Goal: Transaction & Acquisition: Purchase product/service

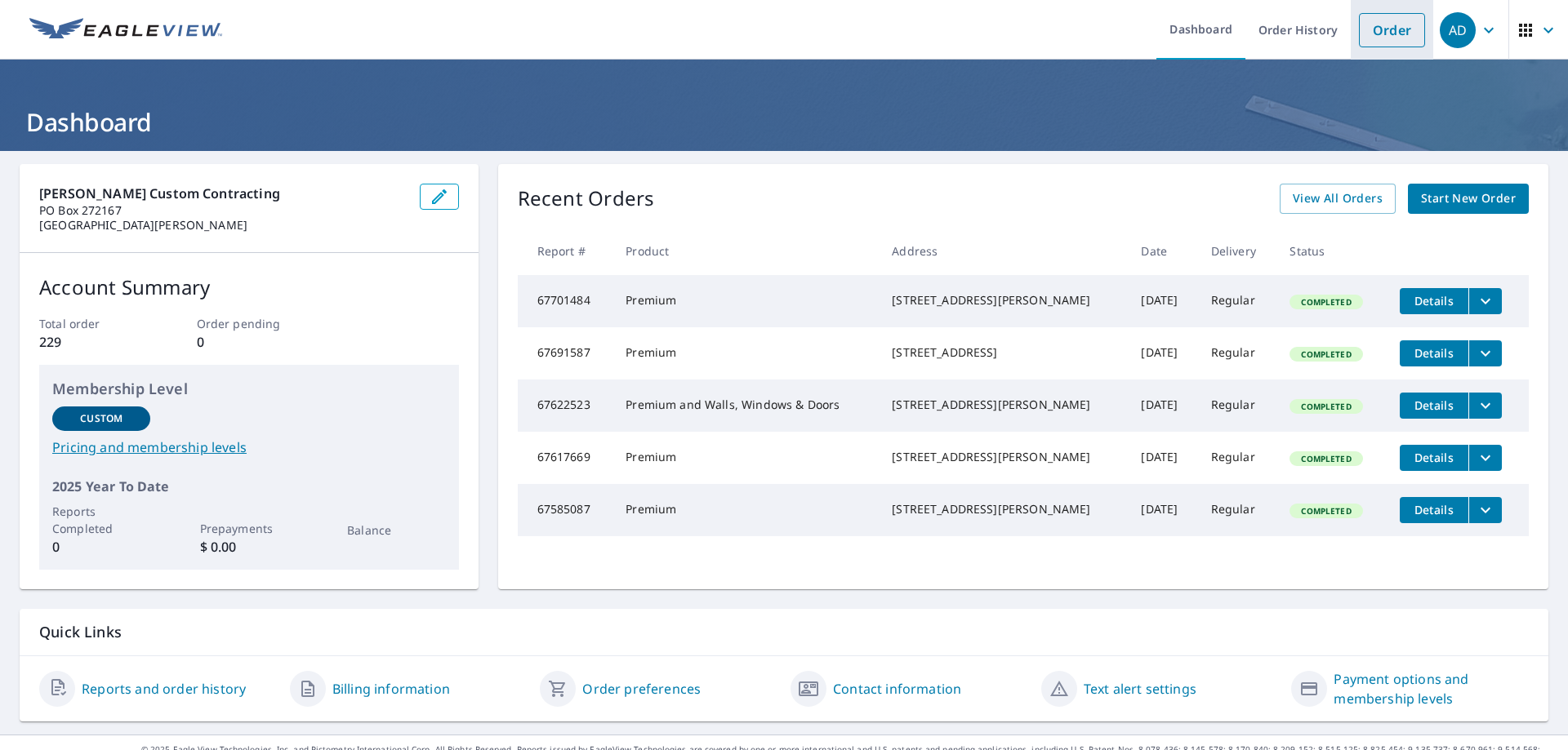
click at [1378, 18] on link "Order" at bounding box center [1392, 30] width 67 height 34
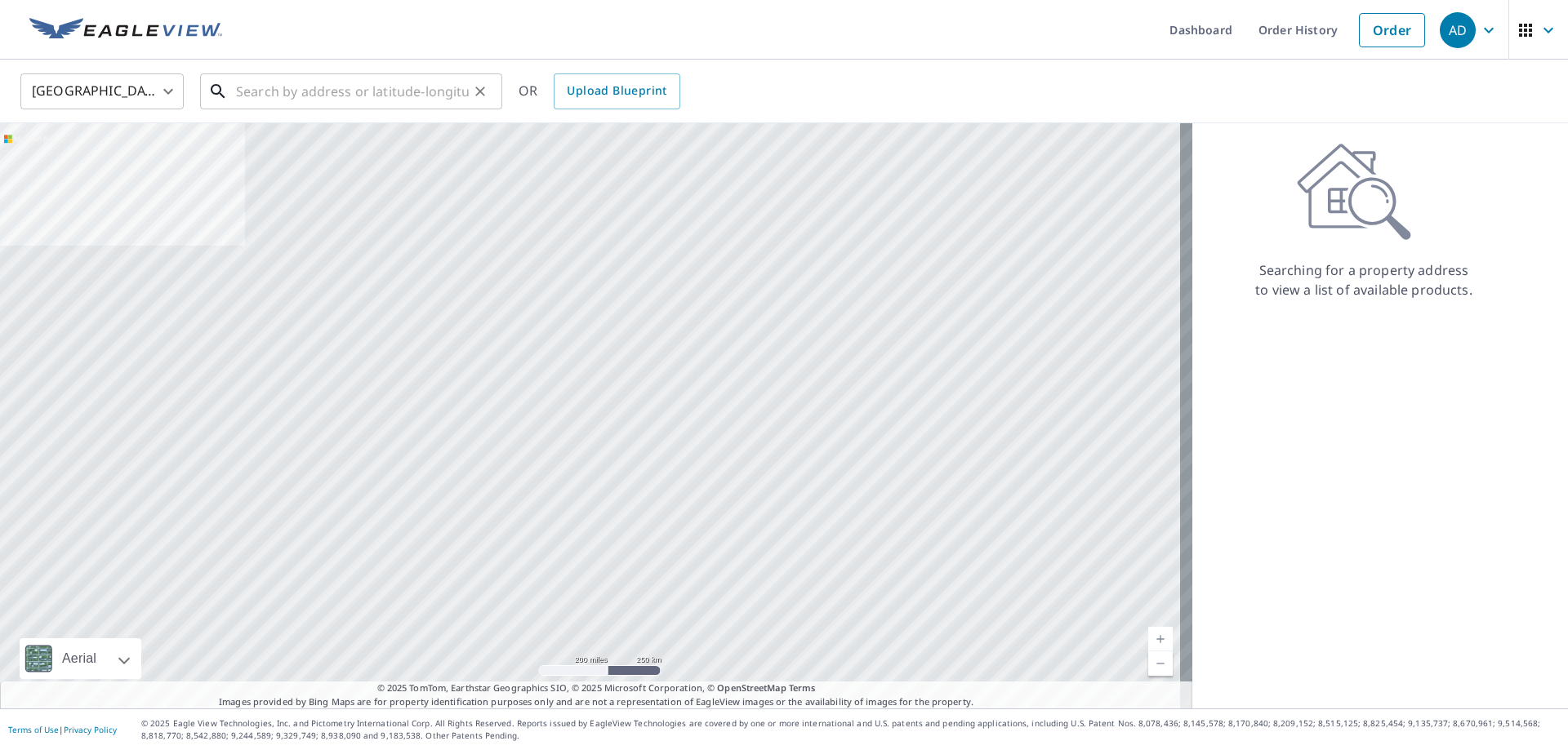
click at [329, 92] on input "text" at bounding box center [353, 91] width 233 height 46
paste input "[STREET_ADDRESS][PERSON_NAME]"
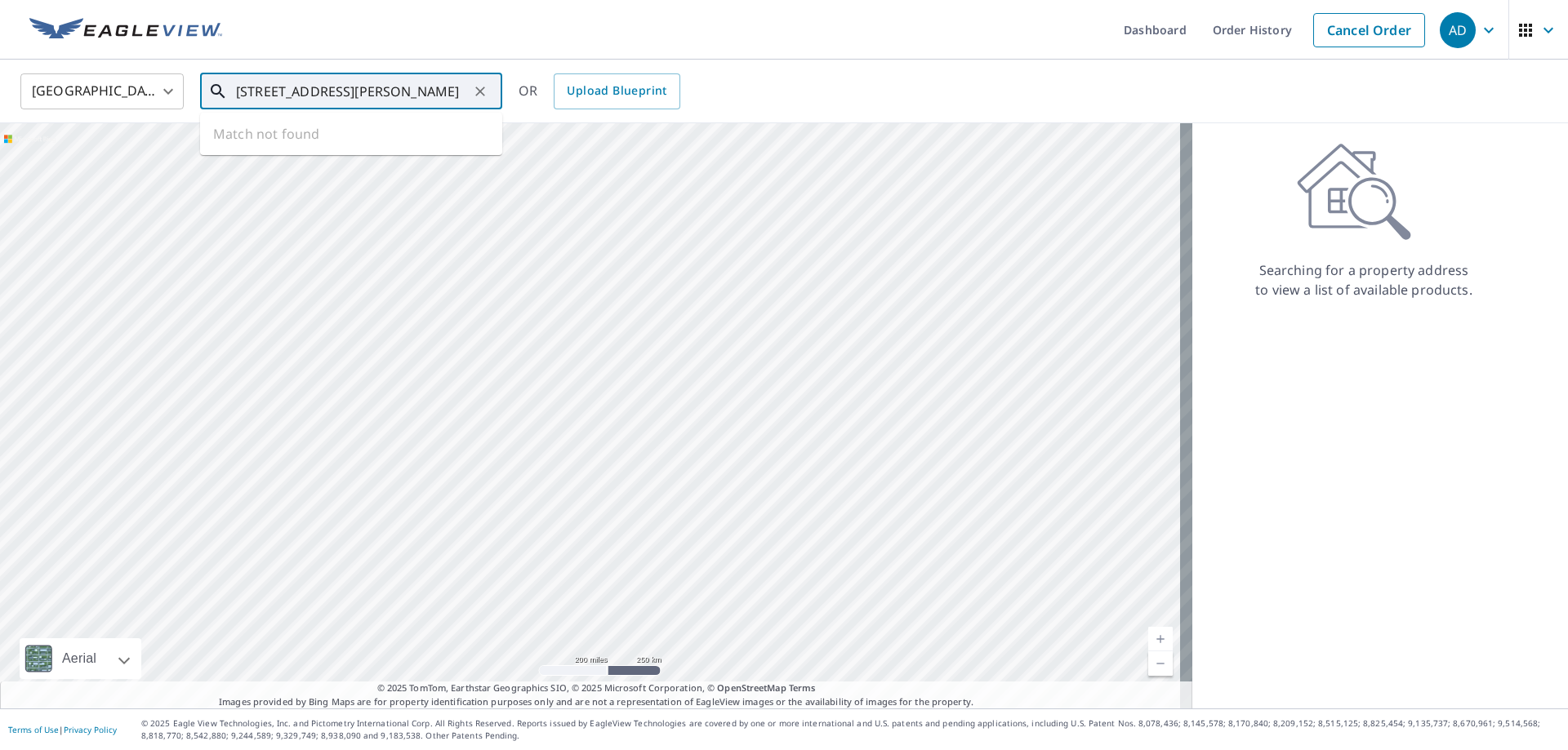
scroll to position [0, 8]
click at [322, 142] on span "[STREET_ADDRESS]" at bounding box center [361, 138] width 256 height 20
type input "[STREET_ADDRESS][PERSON_NAME]"
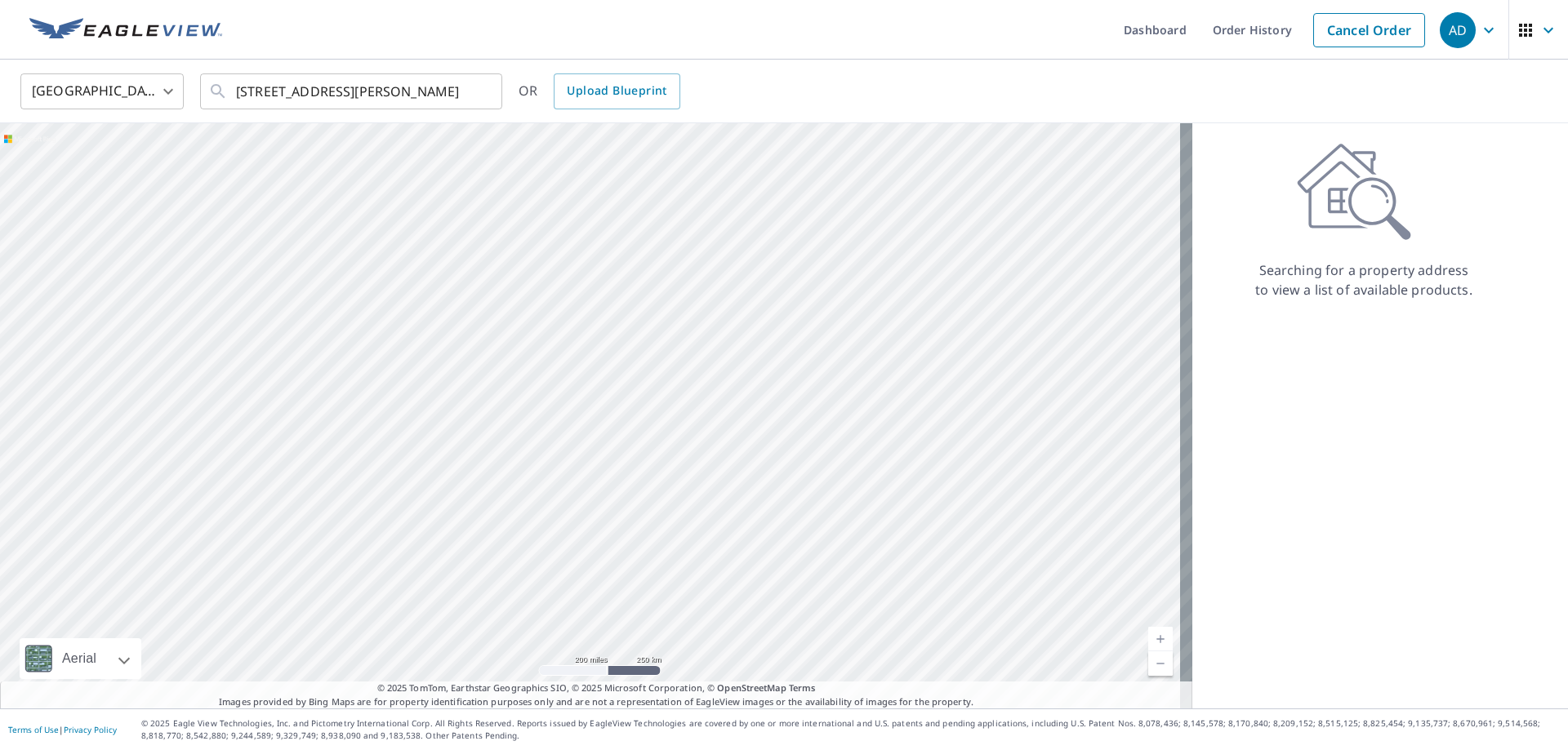
scroll to position [0, 0]
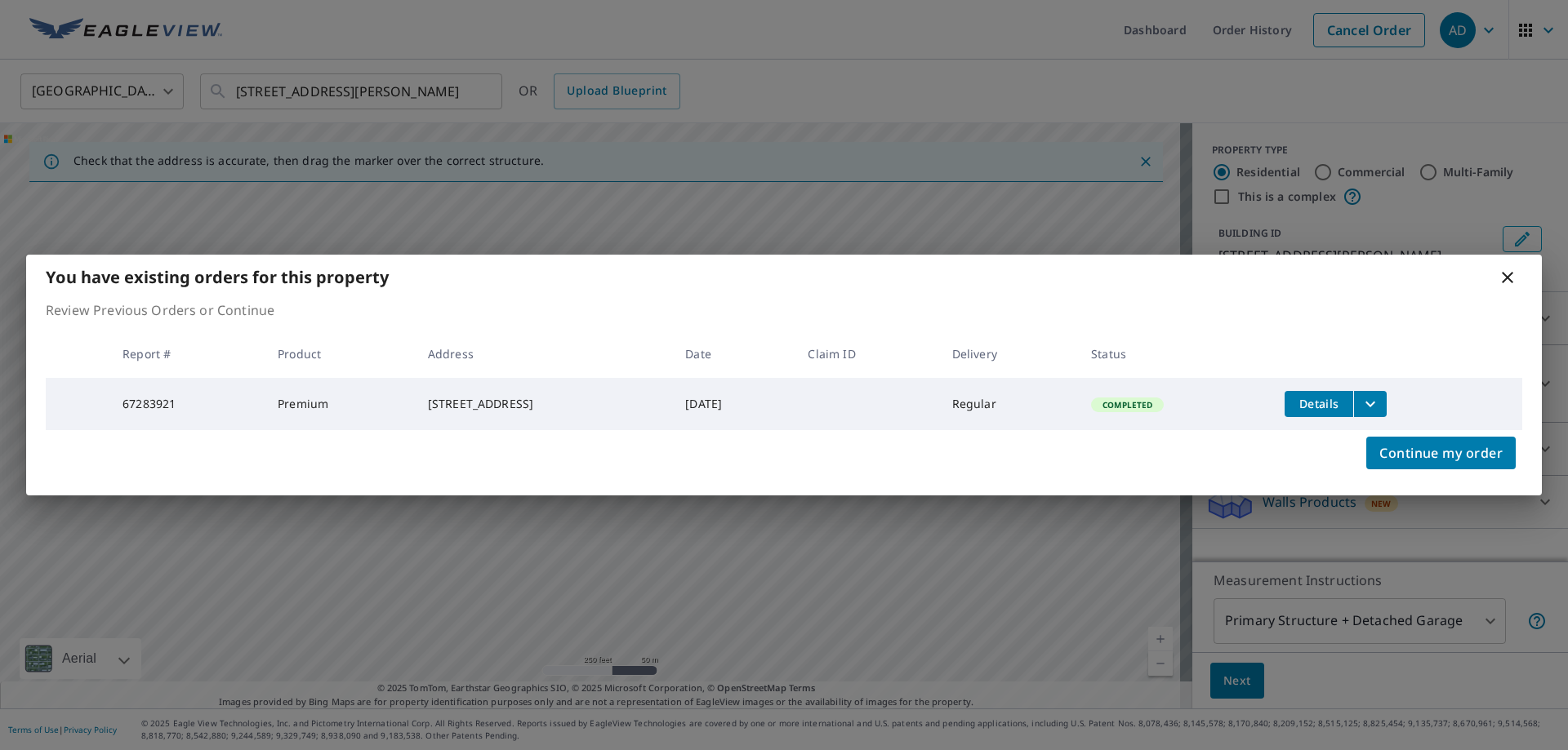
click at [1323, 401] on span "Details" at bounding box center [1319, 404] width 49 height 15
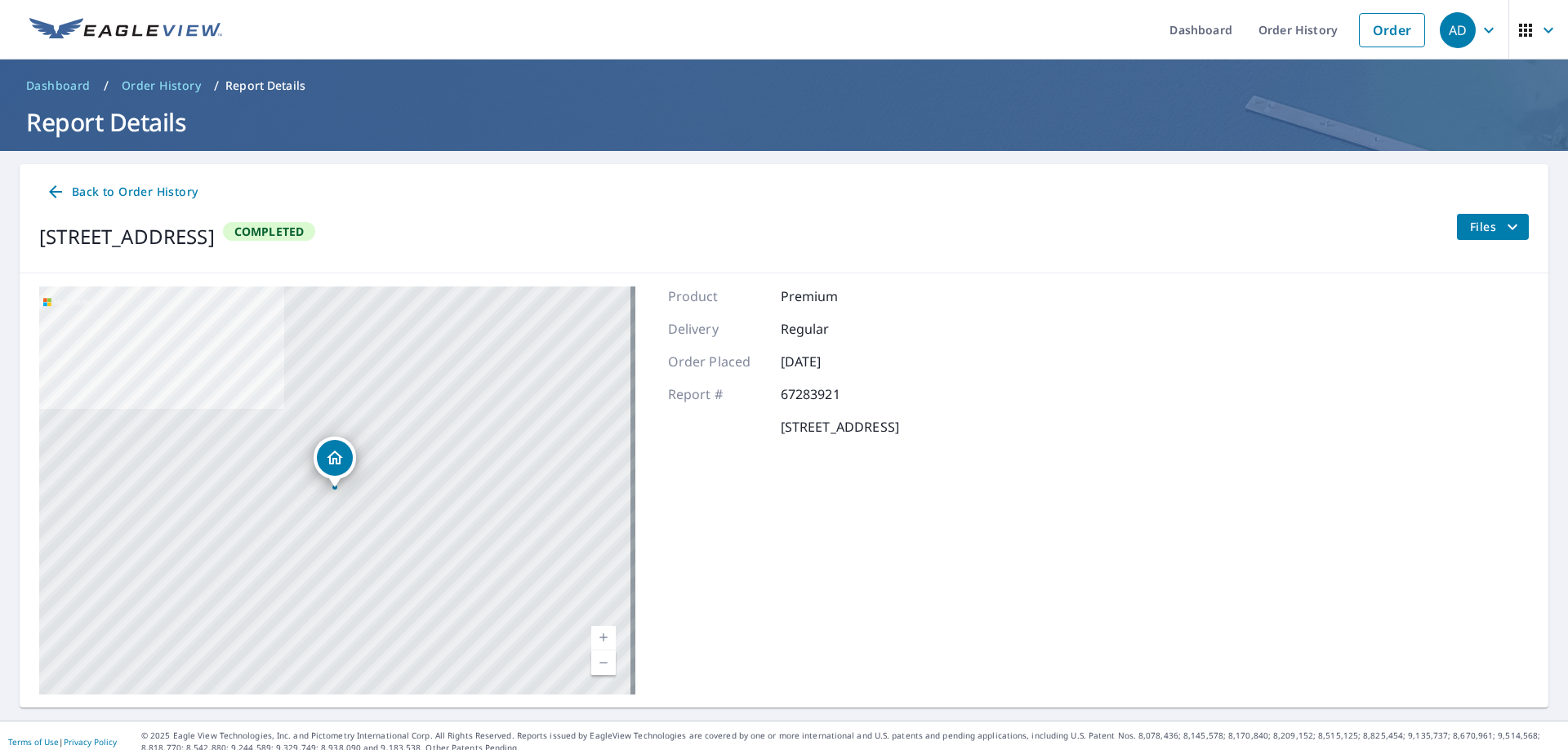
drag, startPoint x: 778, startPoint y: 410, endPoint x: 1088, endPoint y: 412, distance: 310.0
click at [1081, 411] on div "[STREET_ADDRESS] Aerial Road A standard road map Aerial A detailed look from ab…" at bounding box center [784, 491] width 1529 height 434
click at [1070, 424] on div "[STREET_ADDRESS] Aerial Road A standard road map Aerial A detailed look from ab…" at bounding box center [784, 491] width 1529 height 434
click at [156, 195] on span "Back to Order History" at bounding box center [122, 192] width 152 height 20
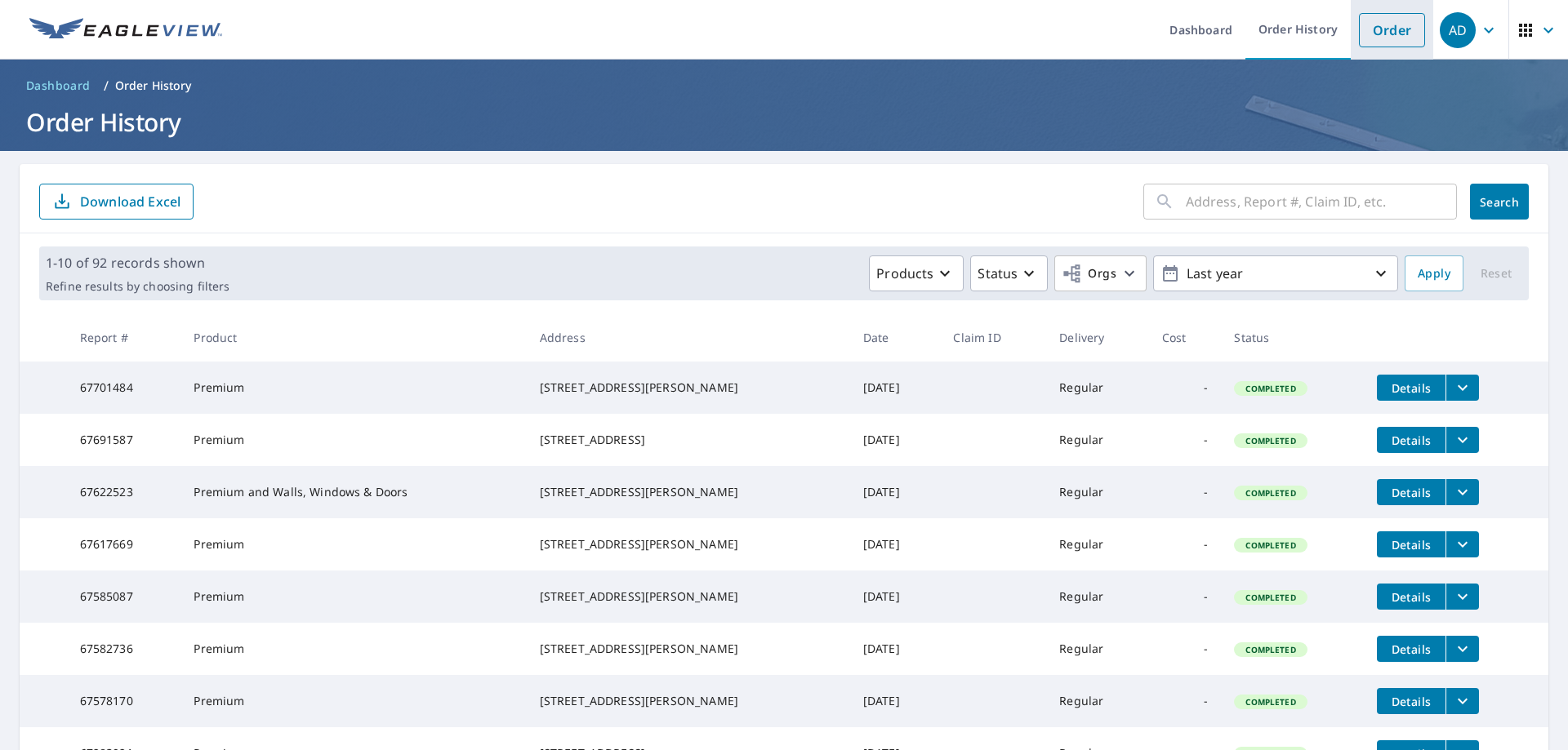
click at [1359, 41] on link "Order" at bounding box center [1392, 30] width 67 height 34
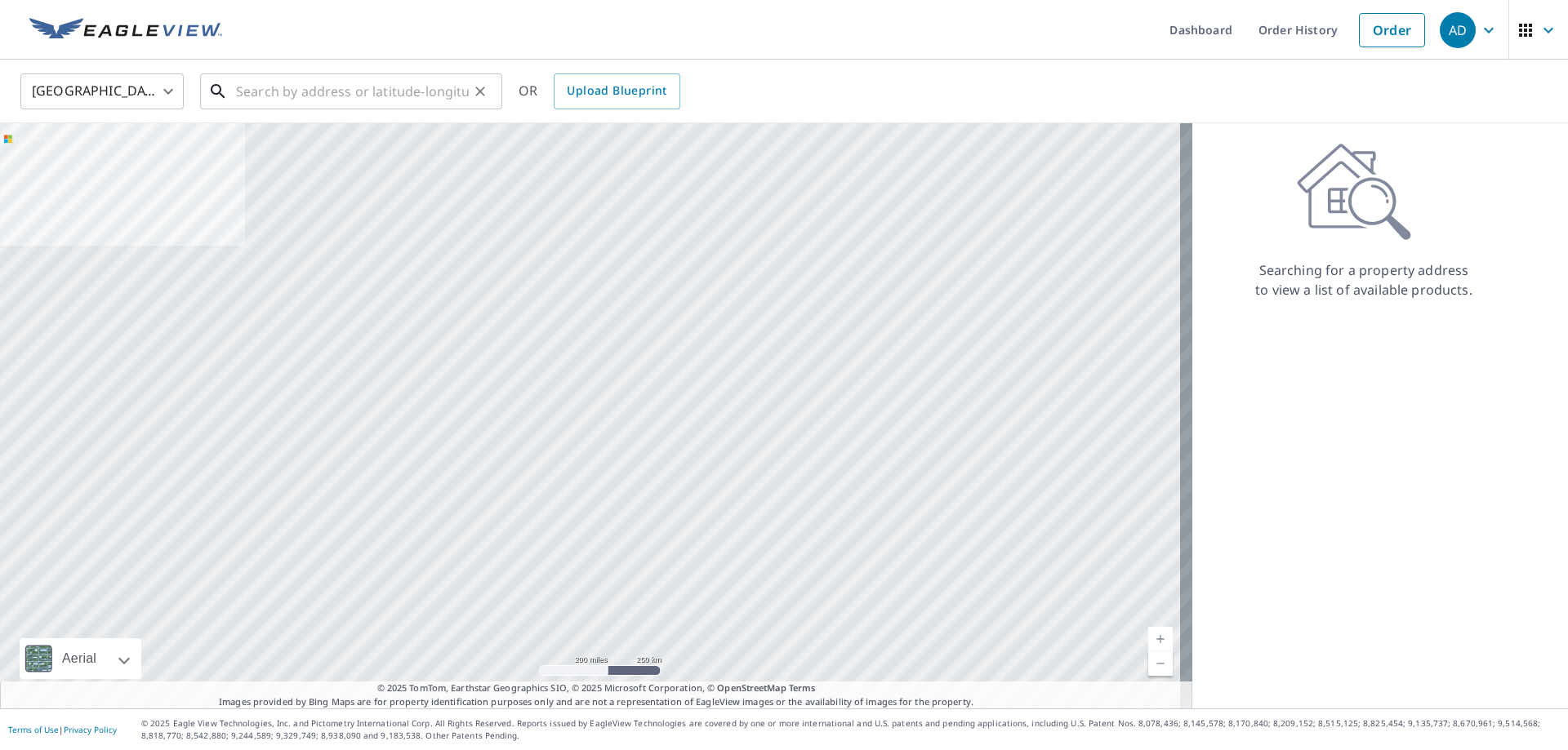
click at [267, 102] on input "text" at bounding box center [353, 91] width 233 height 46
paste input "[STREET_ADDRESS][PERSON_NAME]"
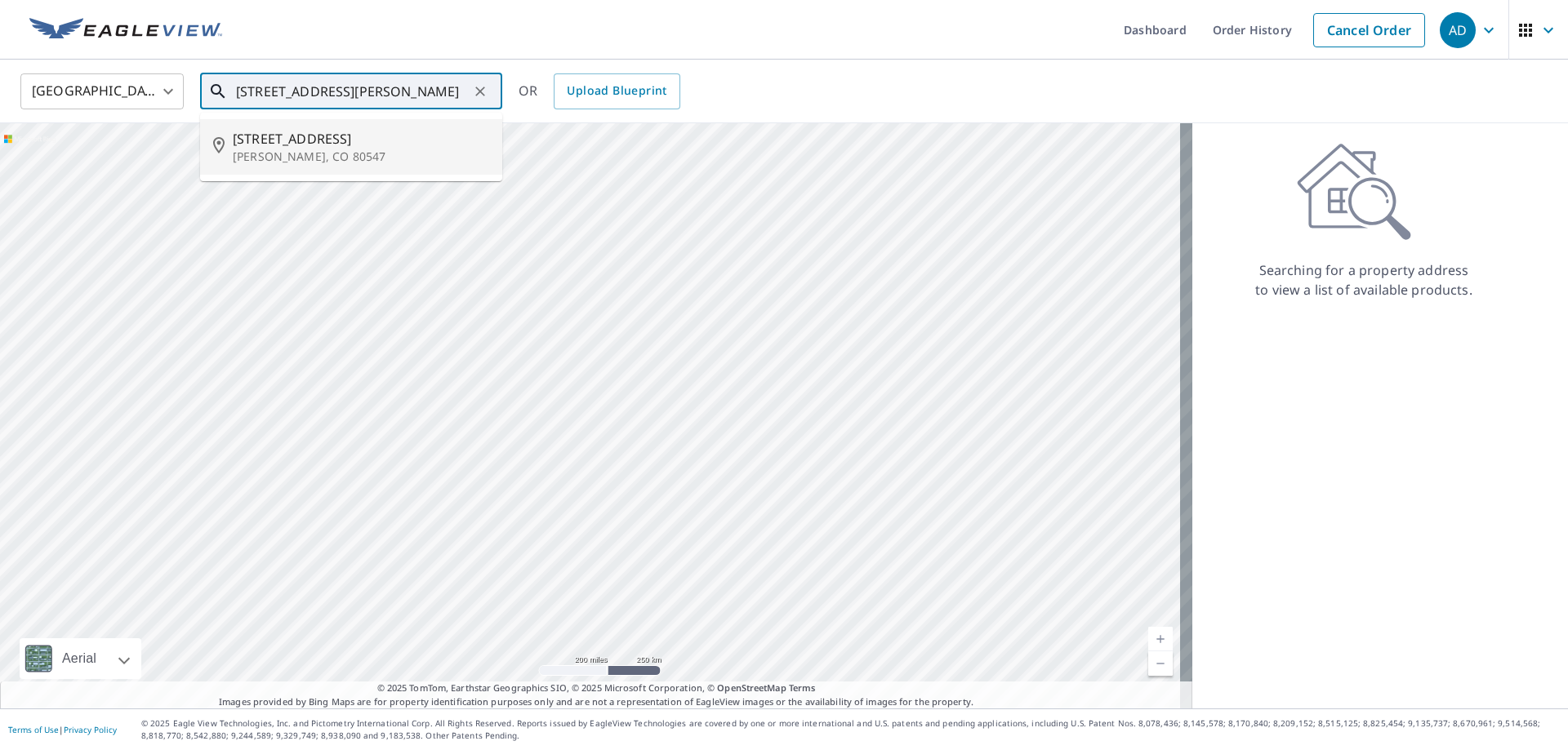
click at [353, 146] on span "[STREET_ADDRESS]" at bounding box center [361, 138] width 256 height 20
type input "[STREET_ADDRESS][PERSON_NAME]"
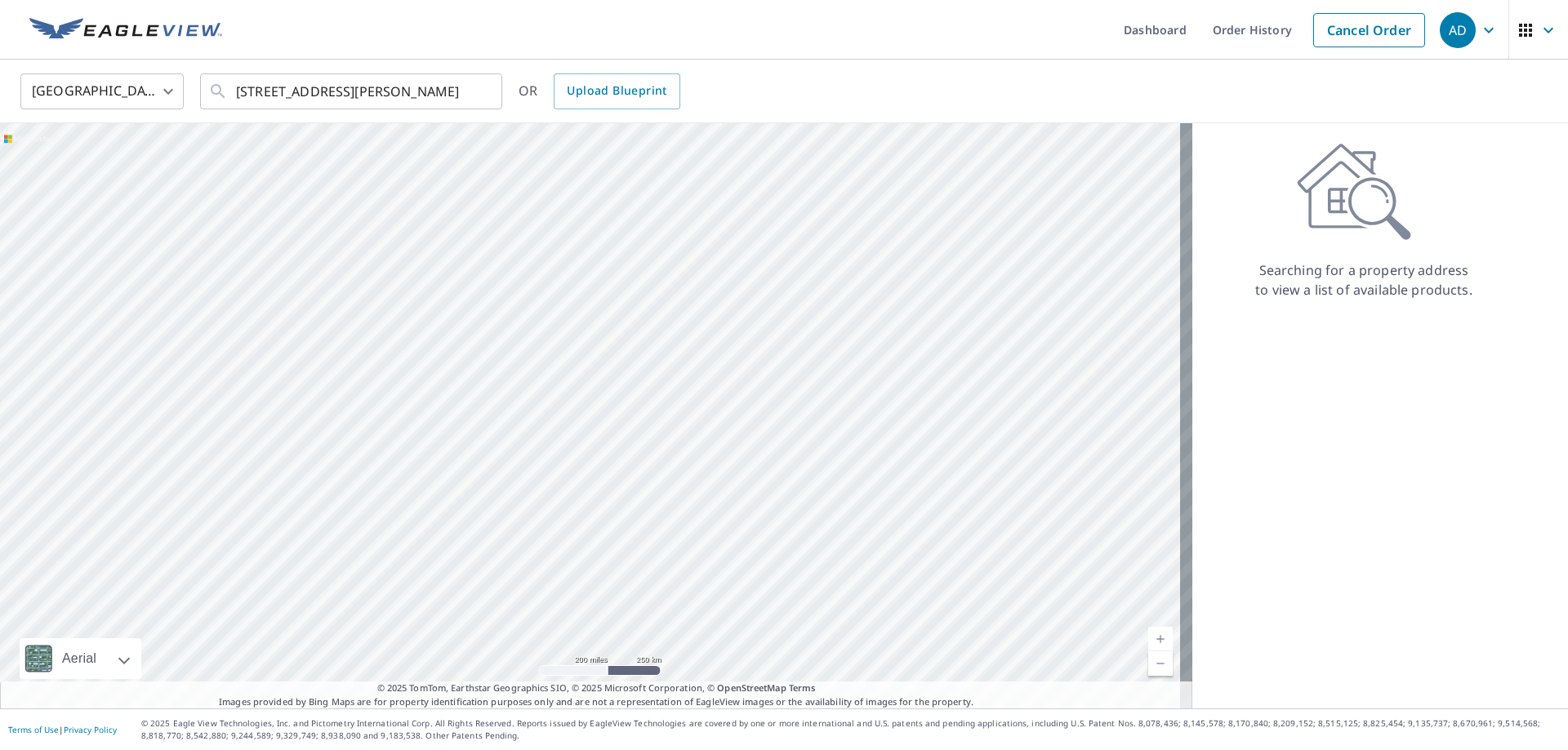
scroll to position [0, 0]
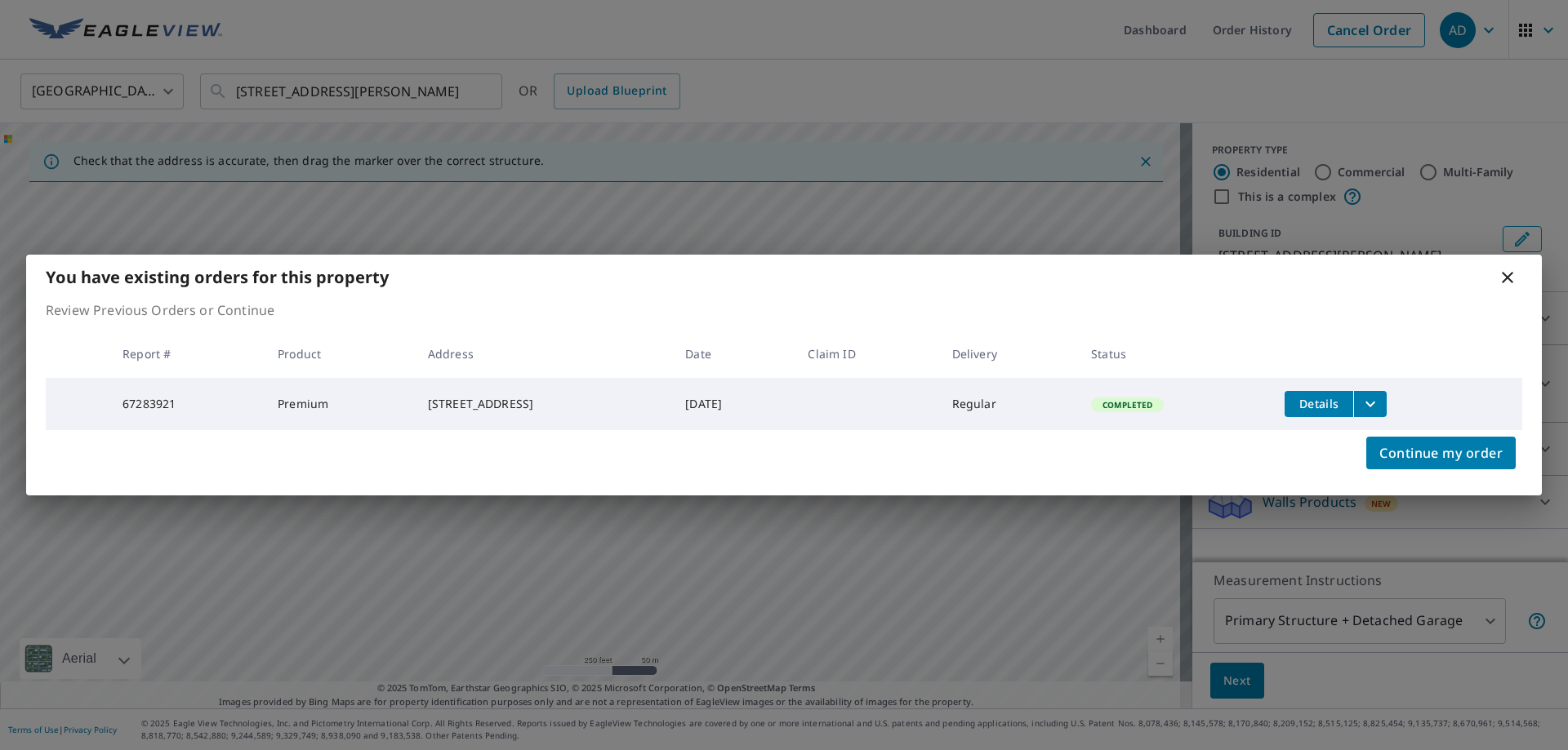
click at [1377, 398] on icon "filesDropdownBtn-67283921" at bounding box center [1370, 404] width 20 height 20
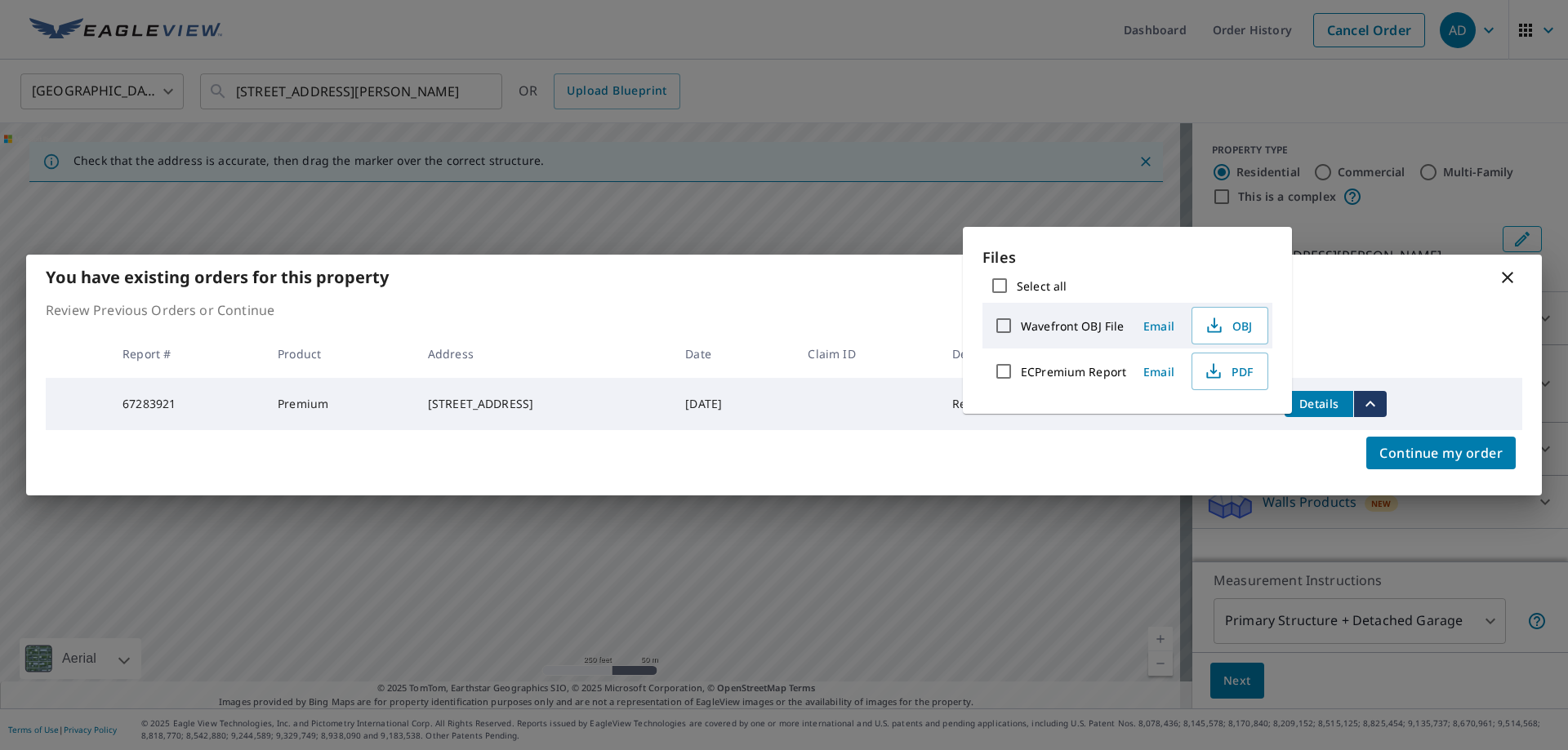
click at [1387, 314] on p "Review Previous Orders or Continue" at bounding box center [784, 310] width 1477 height 20
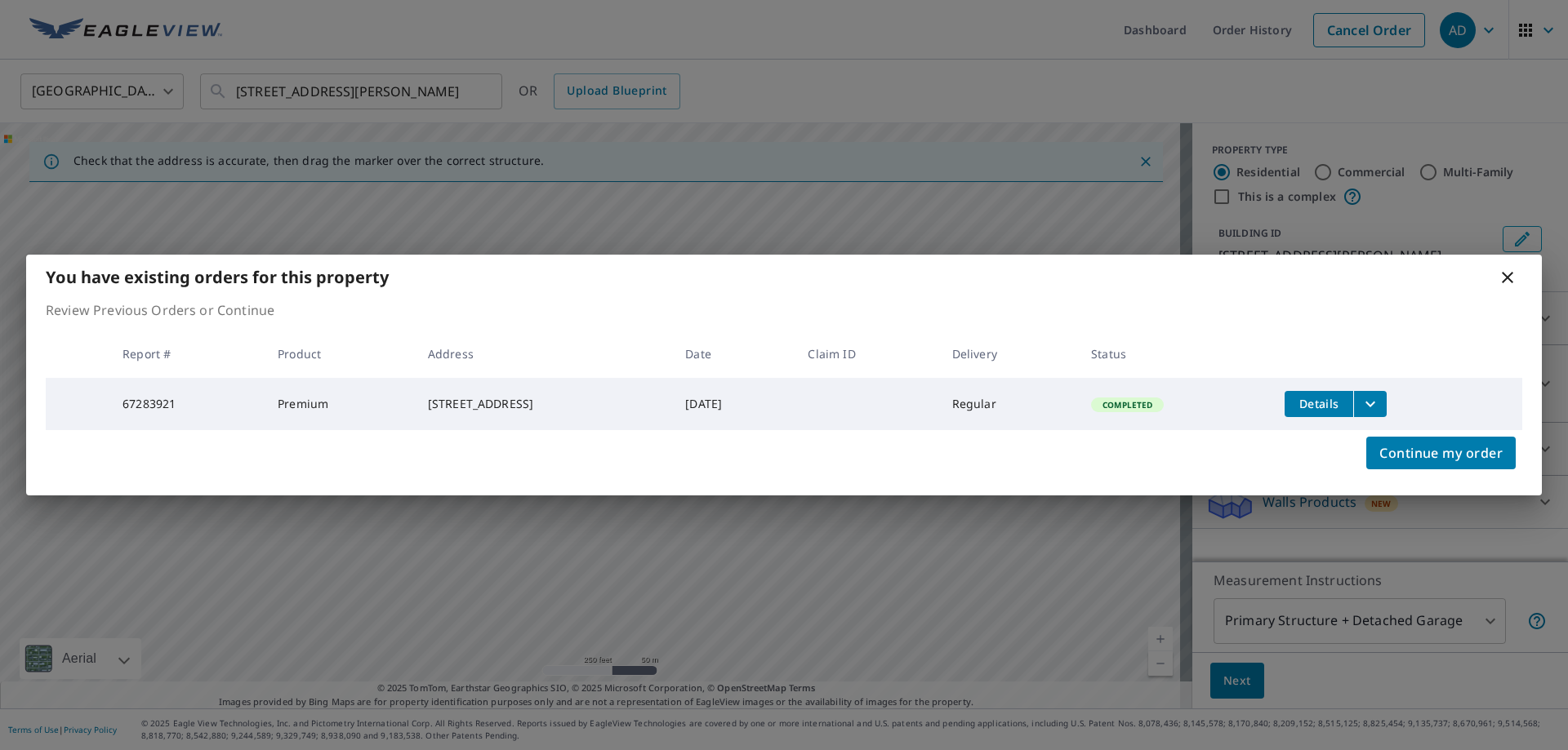
click at [1507, 276] on icon at bounding box center [1507, 277] width 11 height 11
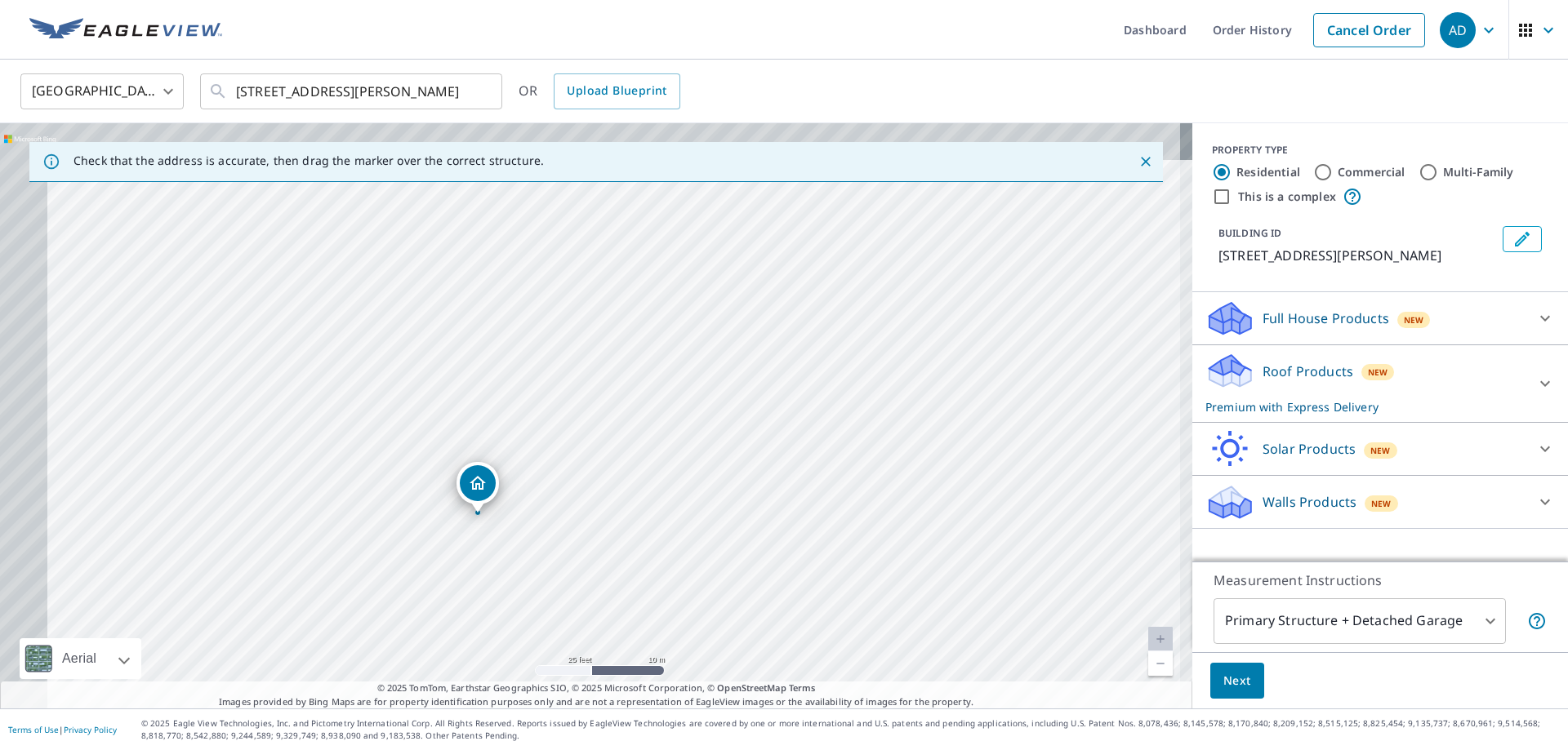
drag, startPoint x: 516, startPoint y: 328, endPoint x: 704, endPoint y: 556, distance: 295.5
click at [704, 556] on div "[STREET_ADDRESS][PERSON_NAME]" at bounding box center [596, 416] width 1192 height 585
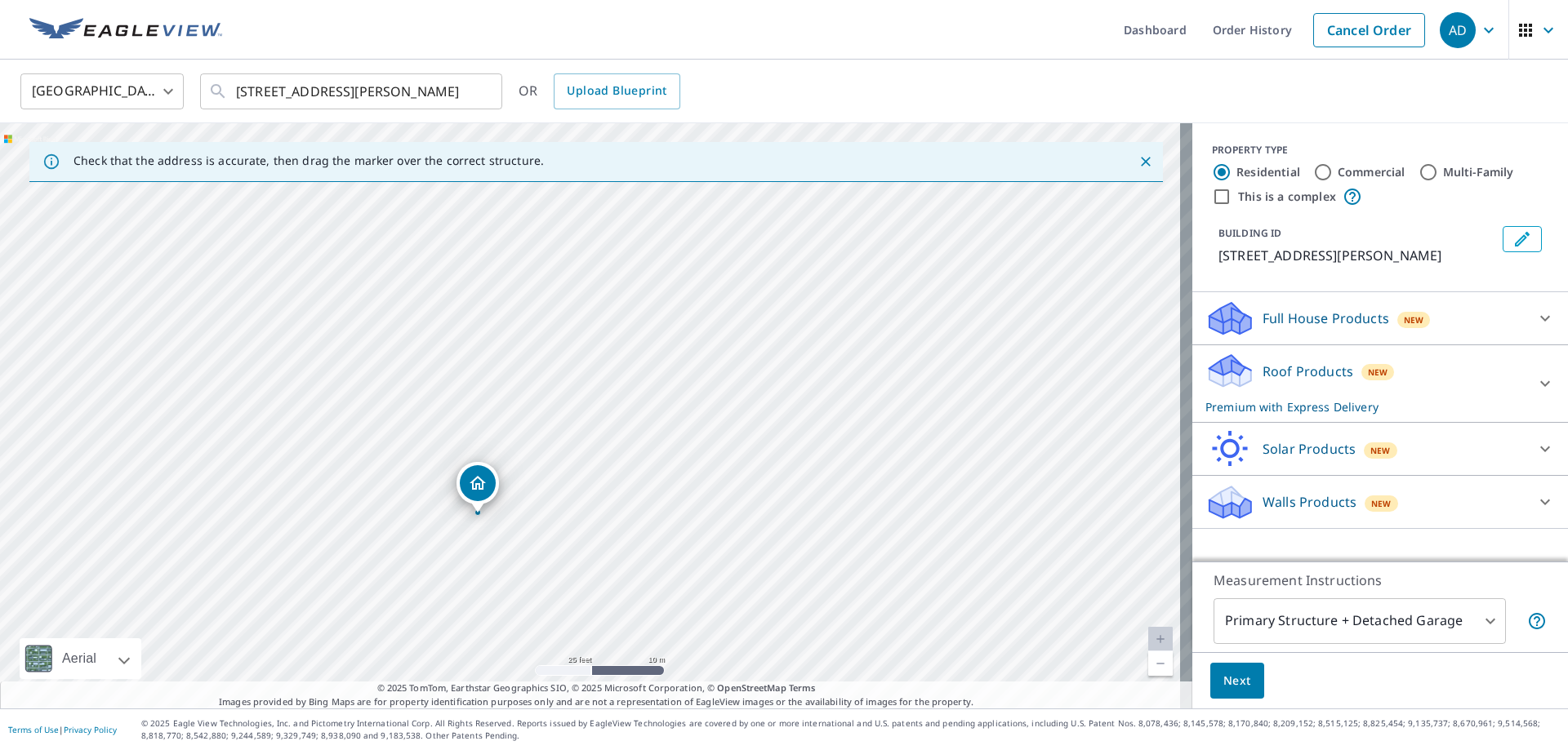
click at [481, 480] on icon "Dropped pin, building 1, Residential property, 5504 Sugar Loaf Ct Timnath, CO 8…" at bounding box center [477, 483] width 16 height 14
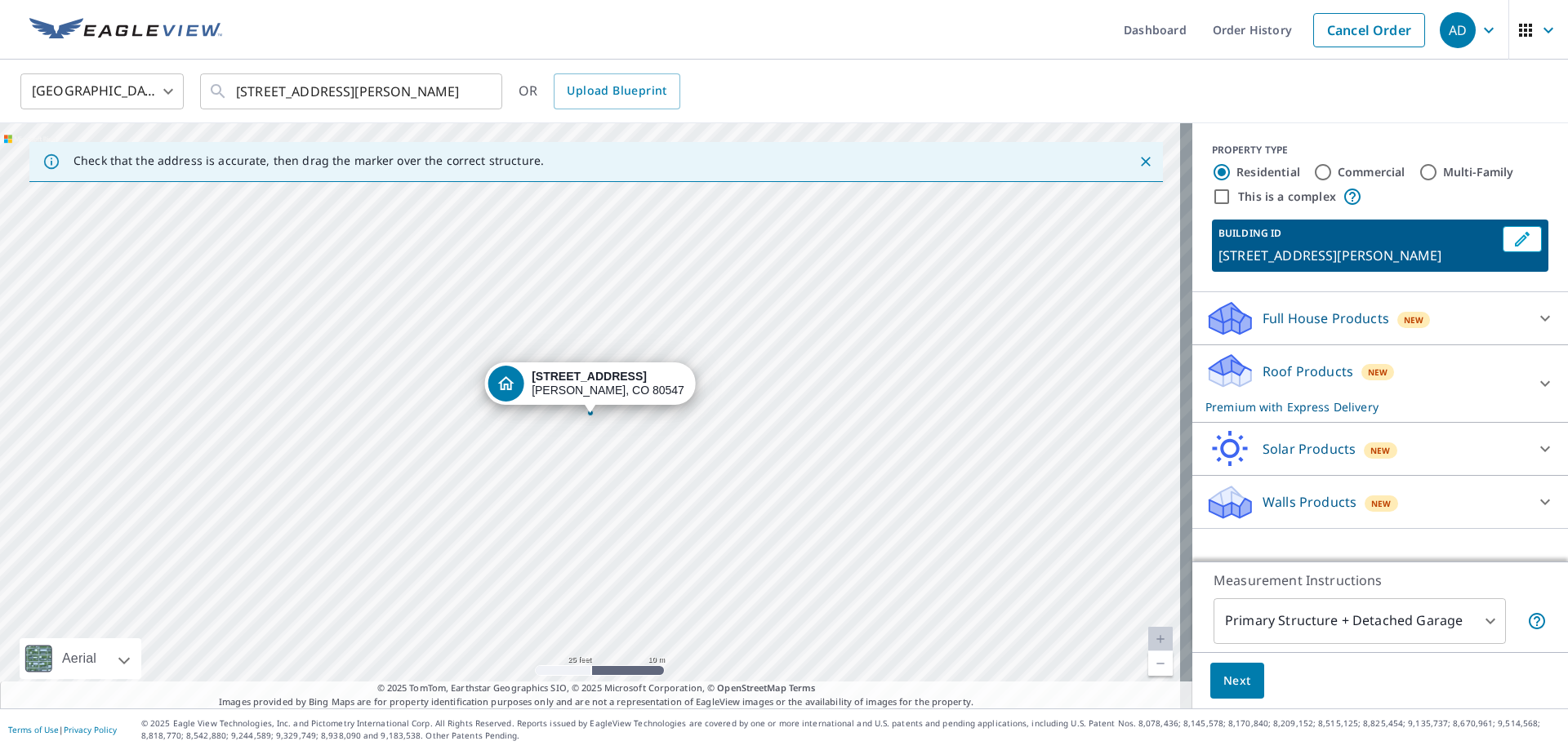
click at [1473, 383] on div "Roof Products New Premium with Express Delivery" at bounding box center [1365, 383] width 320 height 64
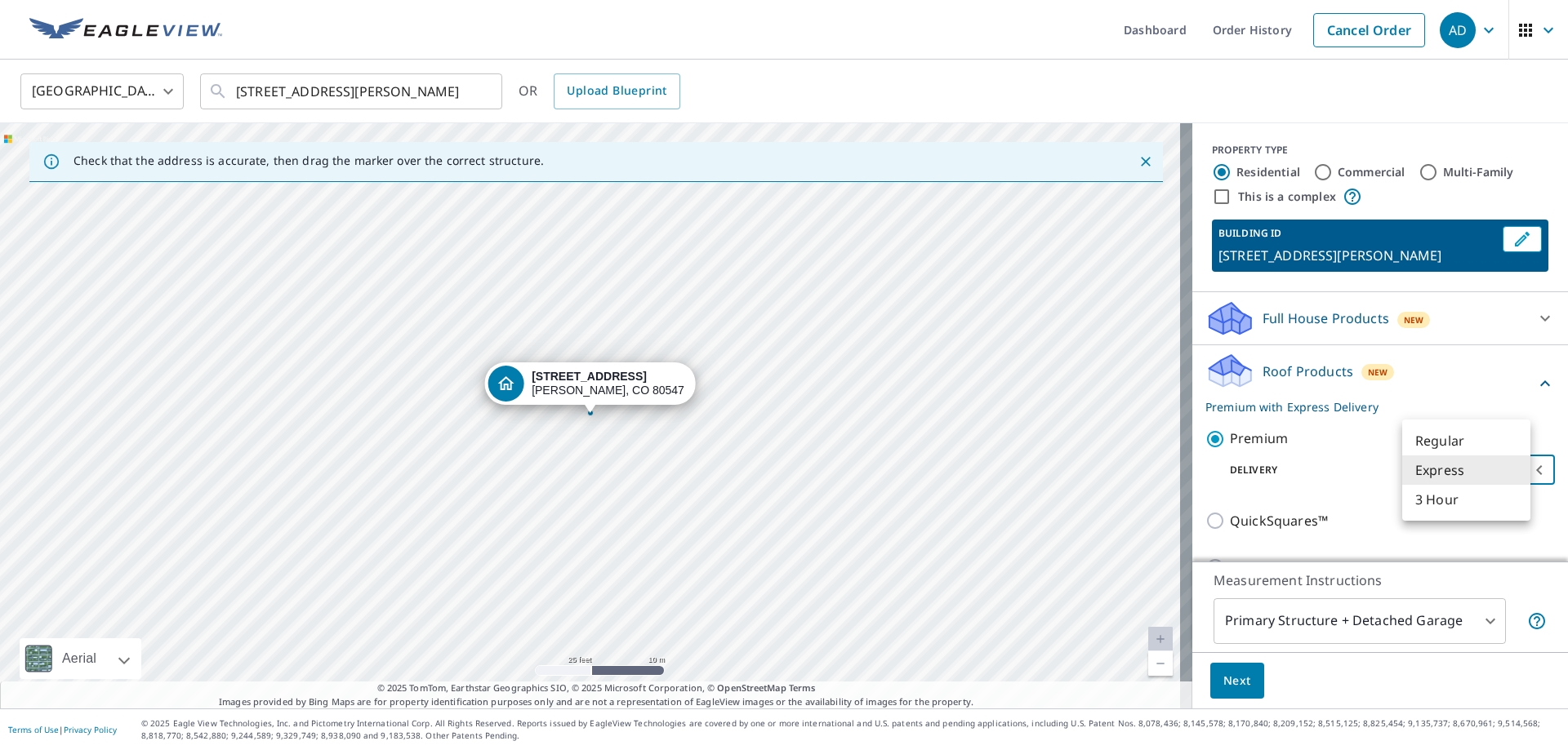
click at [1442, 473] on body "AD AD Dashboard Order History Cancel Order AD [GEOGRAPHIC_DATA] US ​ [STREET_AD…" at bounding box center [784, 375] width 1568 height 750
click at [1461, 439] on li "Regular" at bounding box center [1466, 441] width 128 height 29
type input "8"
click at [1229, 681] on span "Next" at bounding box center [1238, 682] width 28 height 20
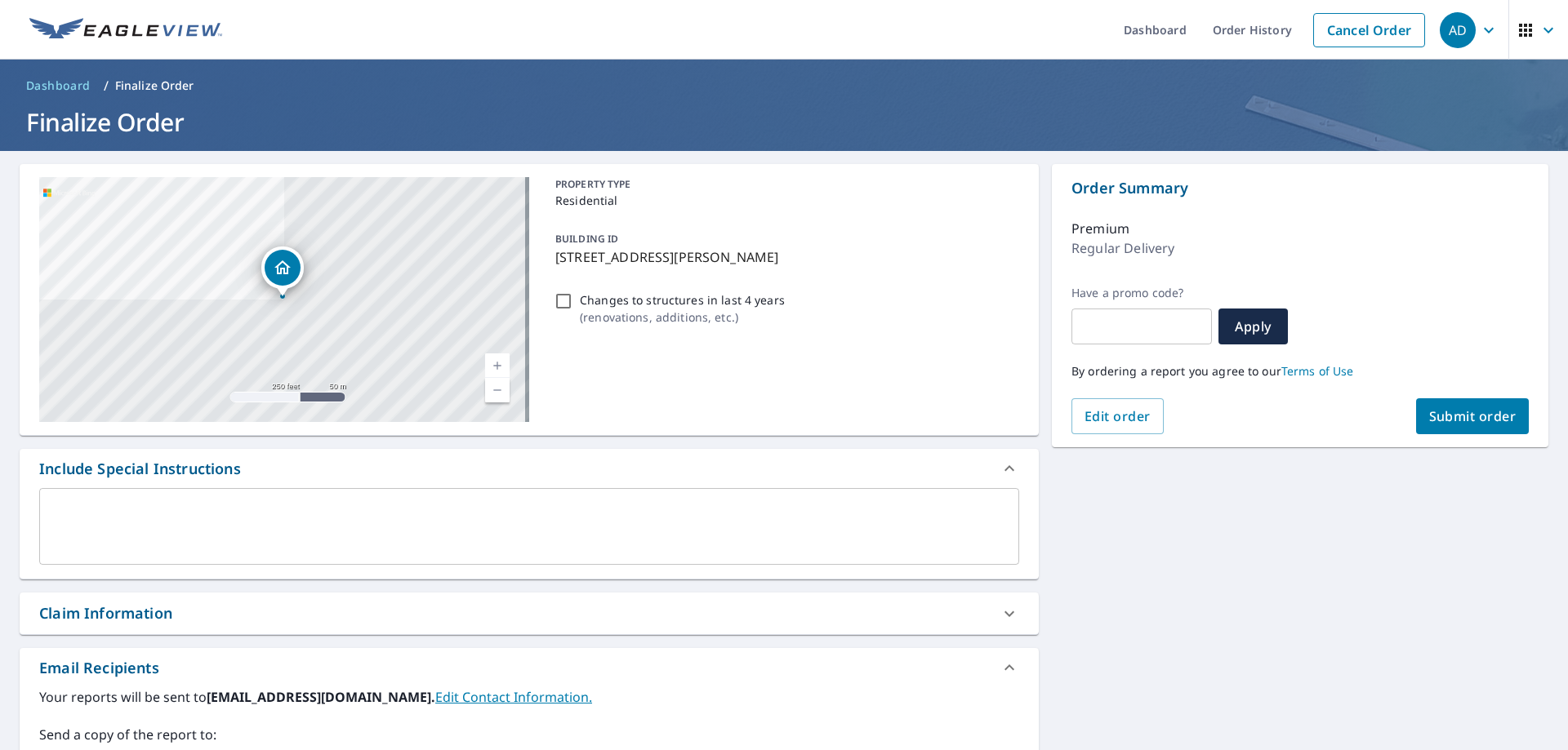
click at [1442, 428] on button "Submit order" at bounding box center [1472, 416] width 114 height 36
